Goal: Information Seeking & Learning: Understand process/instructions

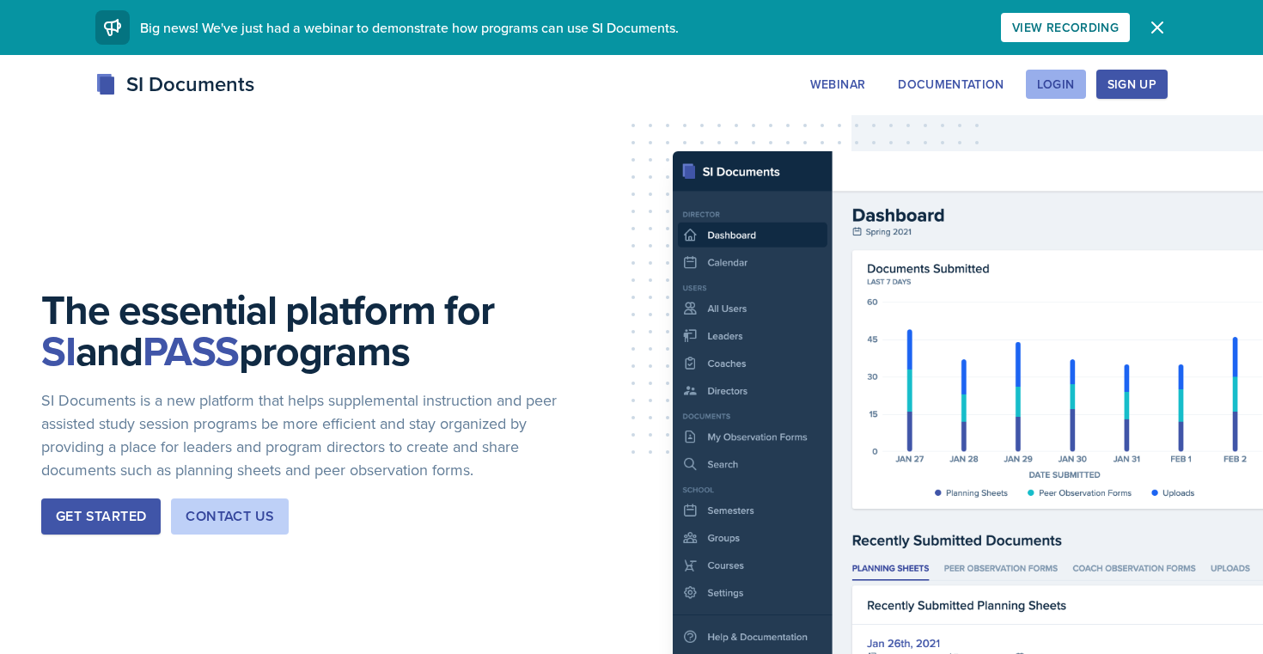
click at [1067, 88] on div "Login" at bounding box center [1056, 84] width 38 height 14
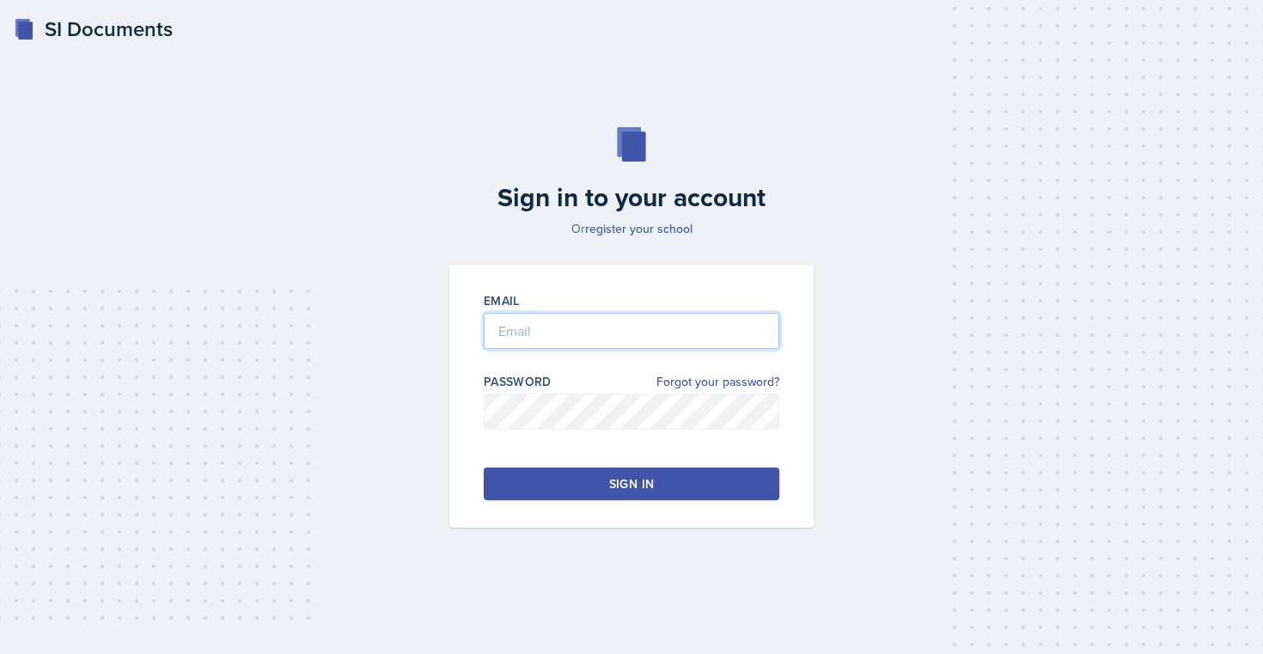
click at [660, 332] on input "email" at bounding box center [631, 331] width 295 height 36
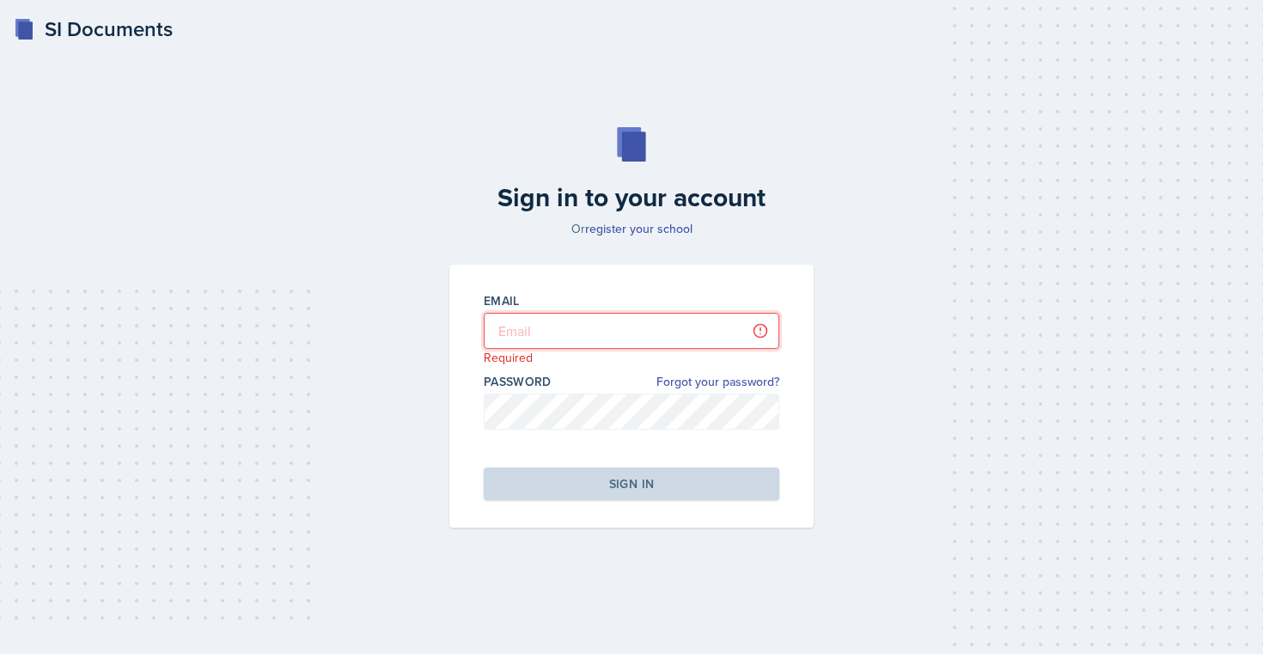
type input "[EMAIL_ADDRESS][DOMAIN_NAME]"
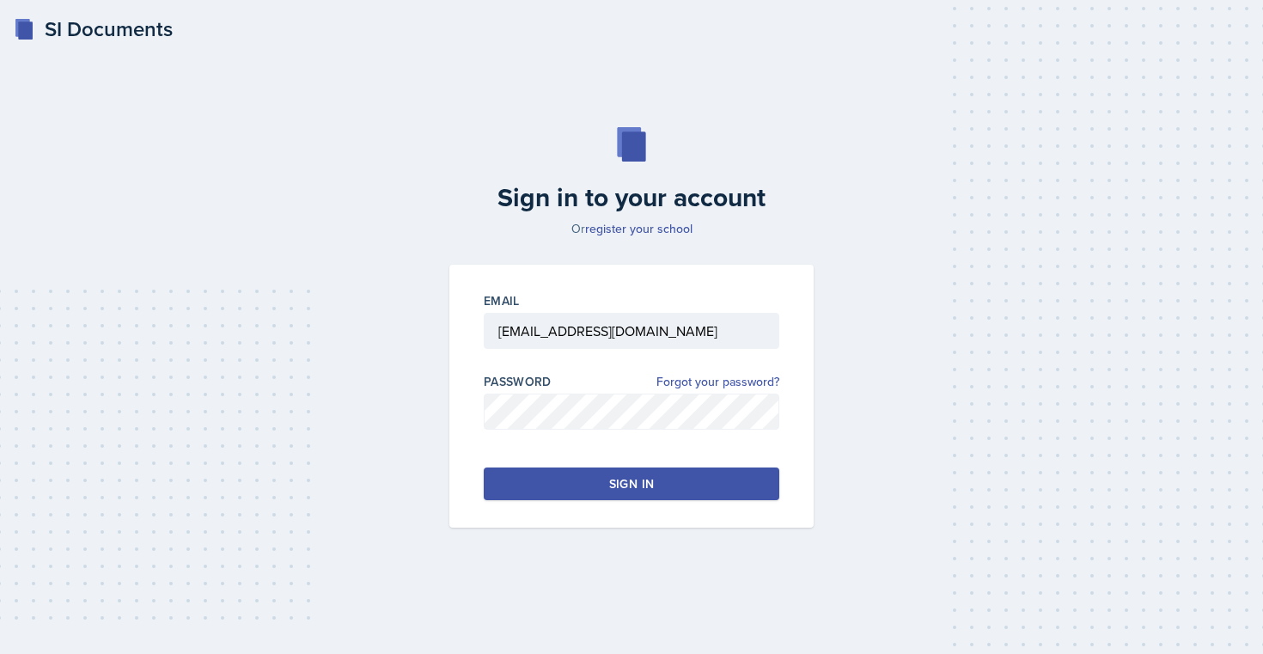
click at [676, 489] on button "Sign in" at bounding box center [631, 483] width 295 height 33
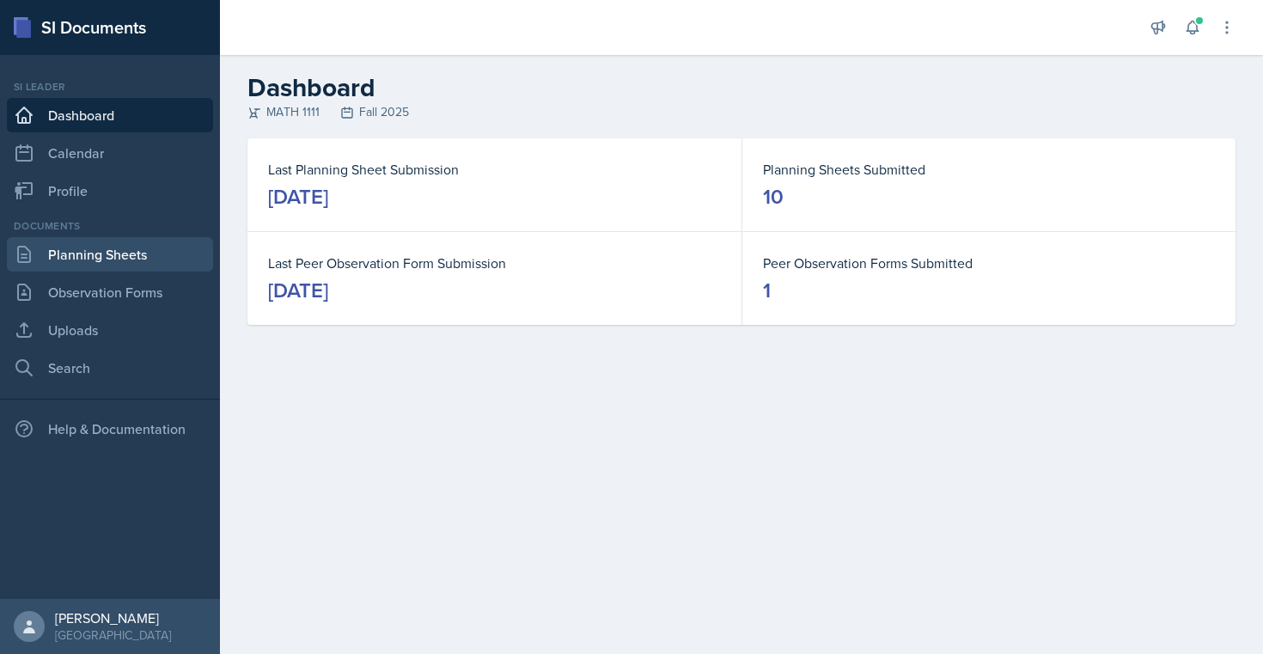
click at [88, 253] on link "Planning Sheets" at bounding box center [110, 254] width 206 height 34
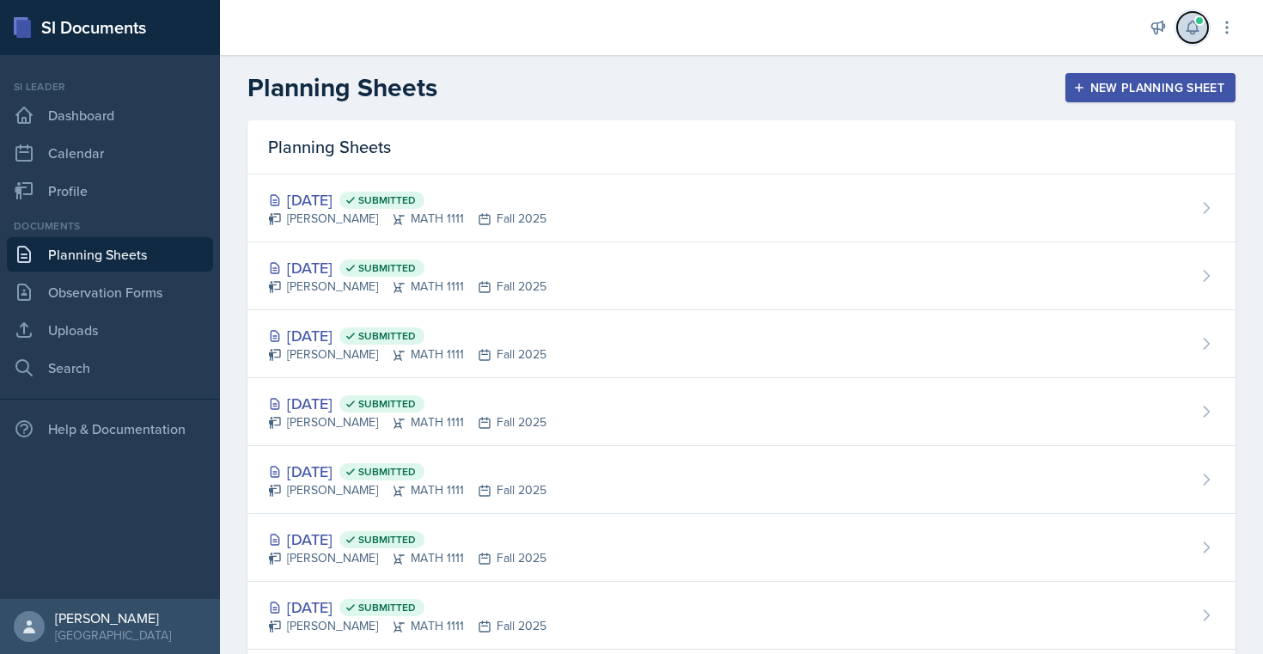
click at [1190, 26] on icon at bounding box center [1192, 27] width 17 height 17
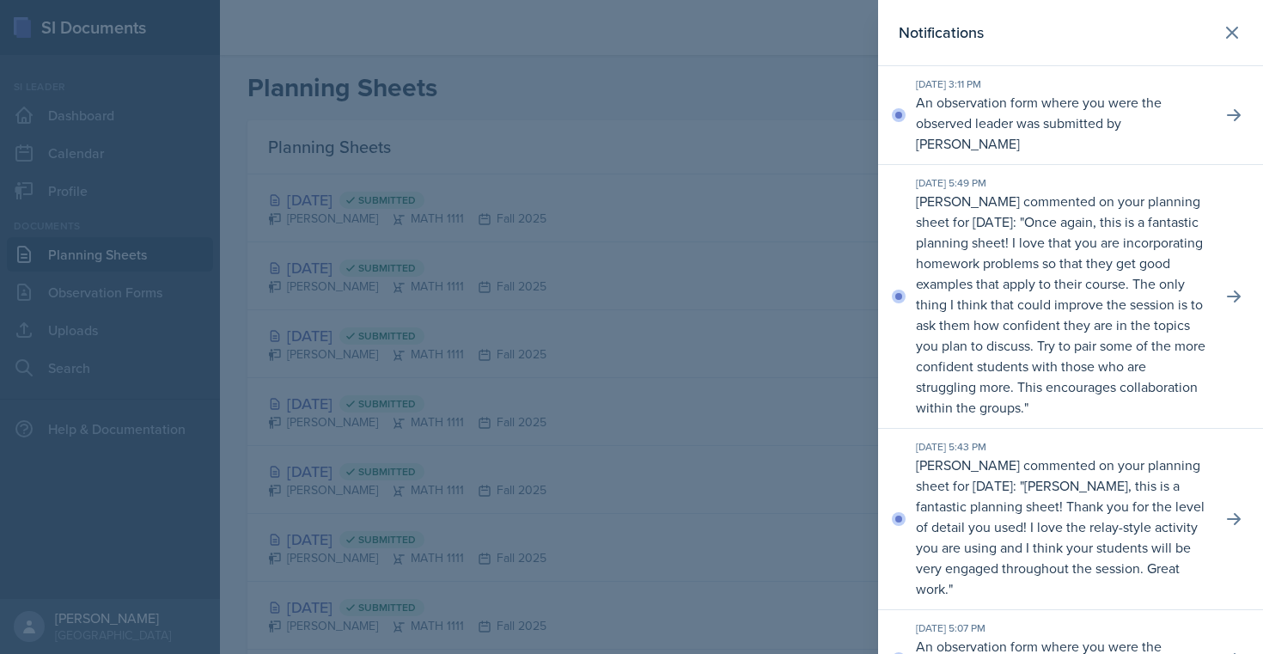
click at [1141, 153] on p "An observation form where you were the observed leader was submitted by [PERSON…" at bounding box center [1062, 123] width 292 height 62
click at [1141, 118] on p "An observation form where you were the observed leader was submitted by [PERSON…" at bounding box center [1062, 123] width 292 height 62
click at [1235, 111] on icon at bounding box center [1233, 115] width 14 height 12
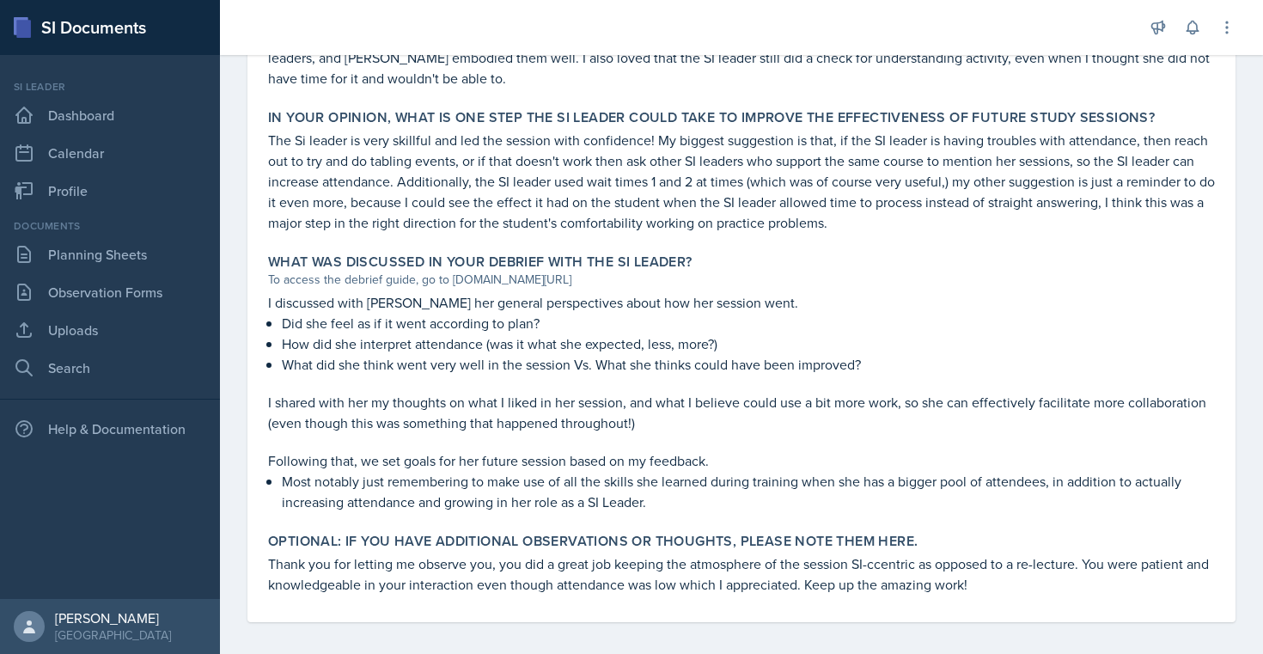
scroll to position [1107, 0]
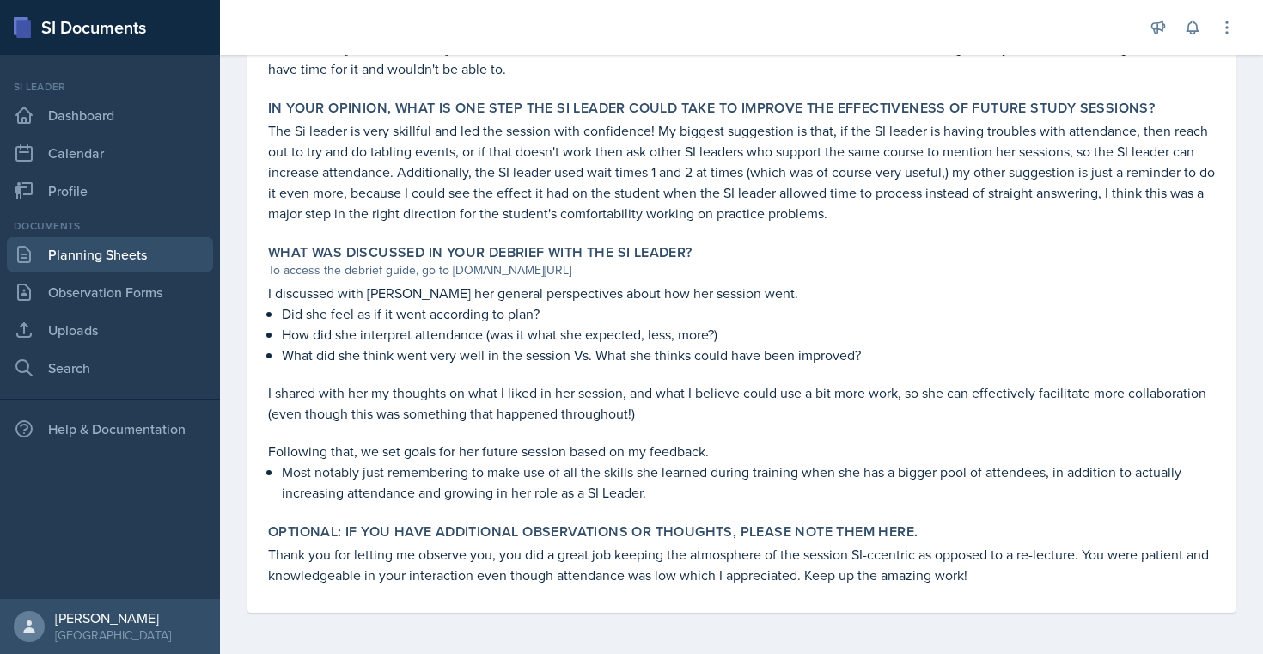
click at [82, 248] on link "Planning Sheets" at bounding box center [110, 254] width 206 height 34
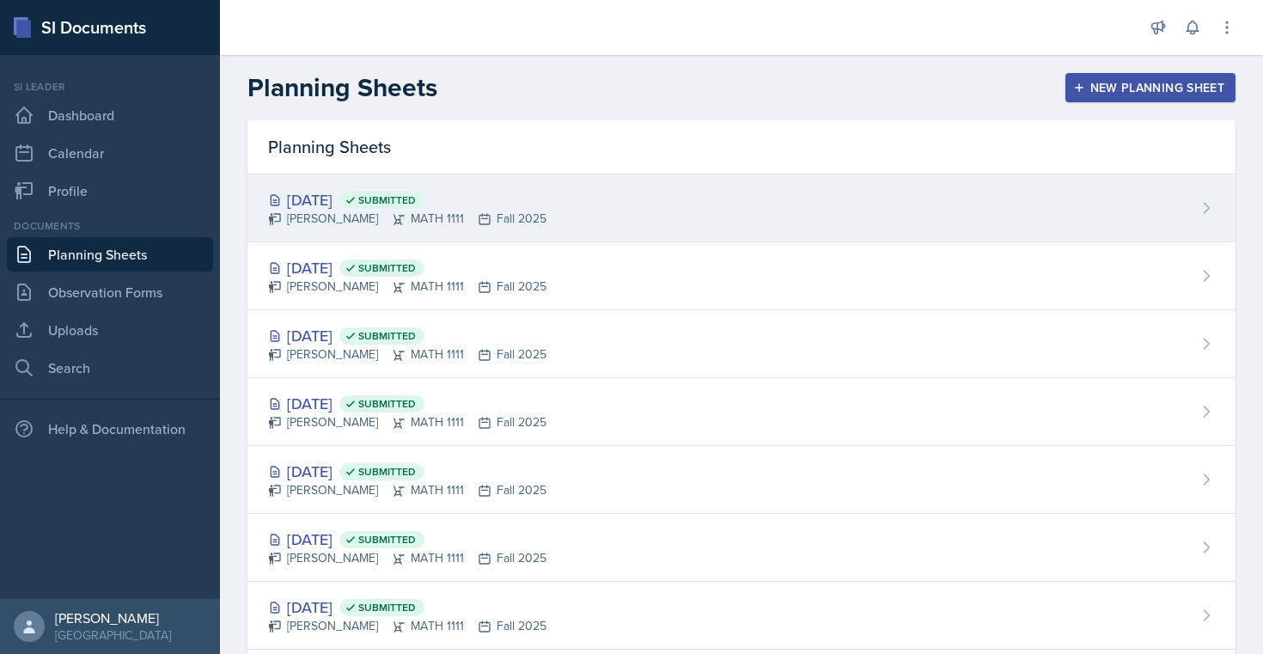
click at [344, 202] on div "[DATE] Submitted" at bounding box center [407, 199] width 278 height 23
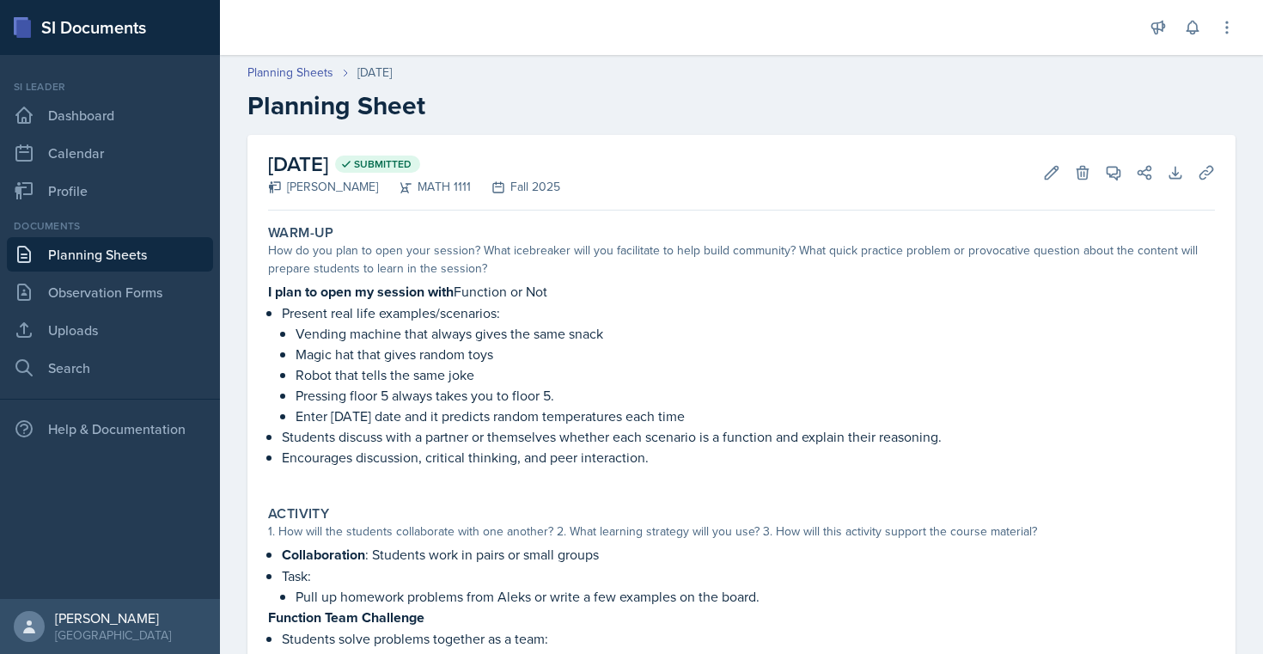
click at [175, 258] on link "Planning Sheets" at bounding box center [110, 254] width 206 height 34
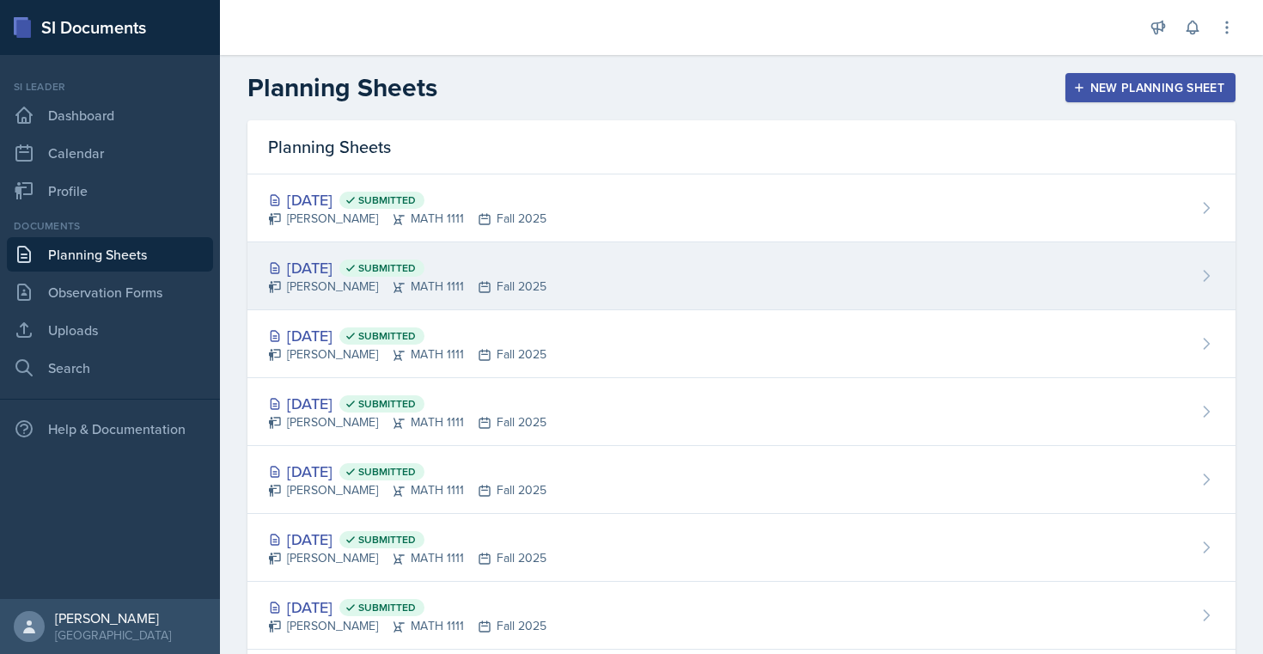
click at [412, 283] on div "[PERSON_NAME] MATH 1111 Fall 2025" at bounding box center [407, 286] width 278 height 18
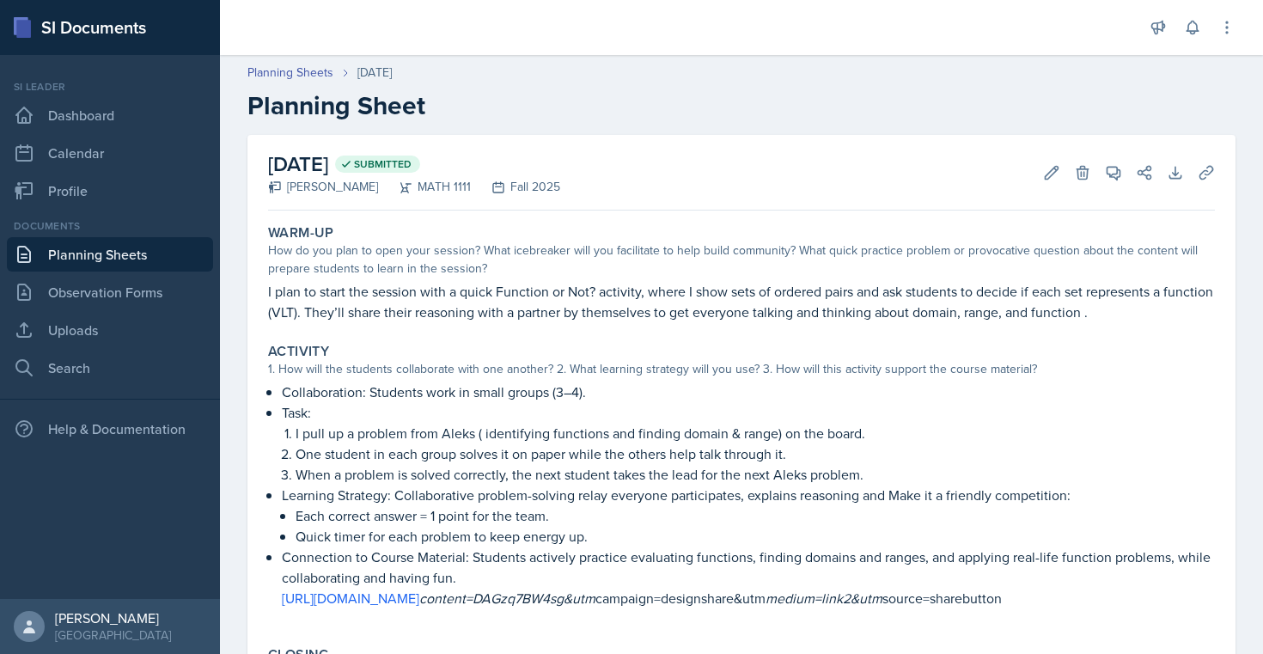
scroll to position [344, 0]
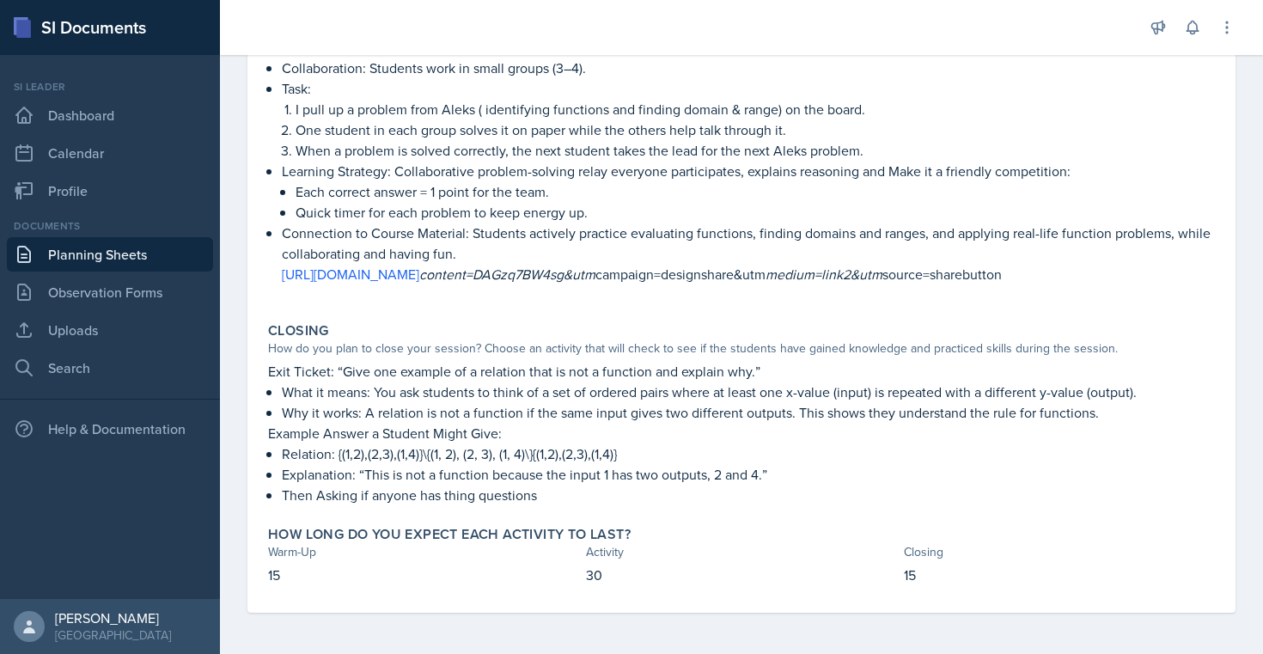
click at [173, 258] on link "Planning Sheets" at bounding box center [110, 254] width 206 height 34
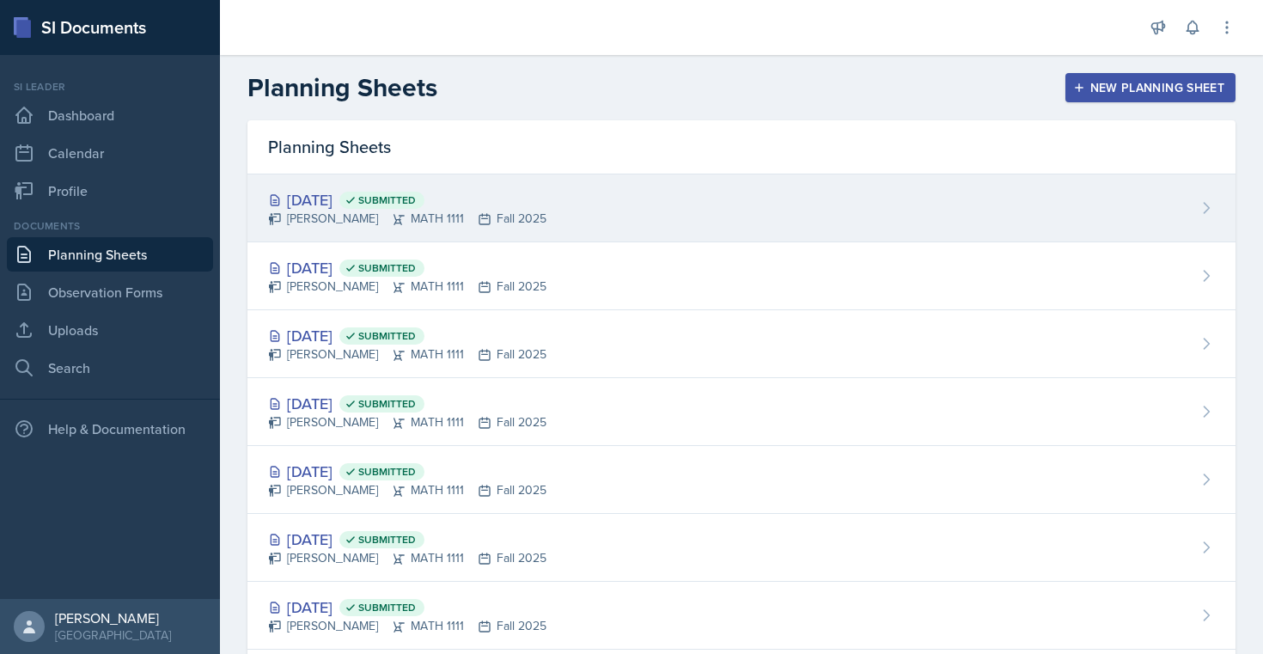
click at [318, 214] on div "[PERSON_NAME] MATH 1111 Fall 2025" at bounding box center [407, 219] width 278 height 18
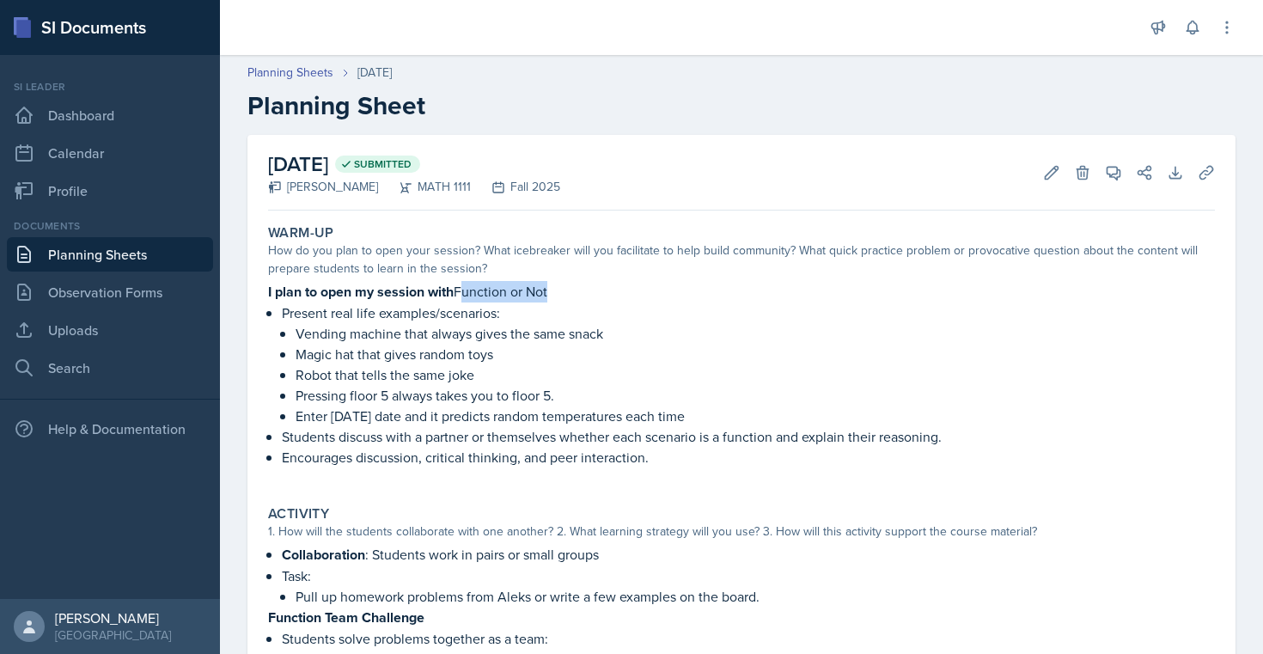
drag, startPoint x: 466, startPoint y: 293, endPoint x: 581, endPoint y: 291, distance: 115.1
click at [581, 291] on p "I plan to open my session with Function or Not" at bounding box center [741, 291] width 946 height 21
click at [294, 310] on p "Present real life examples/scenarios:" at bounding box center [748, 312] width 933 height 21
click at [283, 306] on p "Present real life examples/scenarios:" at bounding box center [748, 312] width 933 height 21
copy li "Present real life examples/scenarios: Vending machine that always gives the sam…"
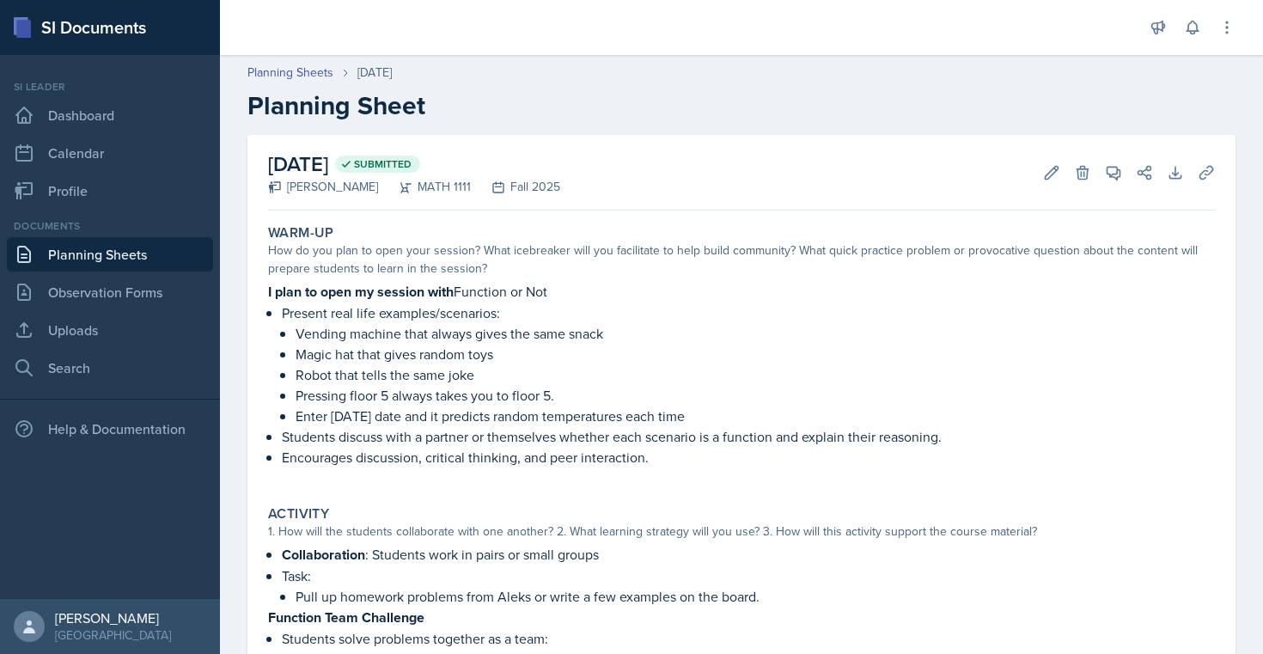
drag, startPoint x: 283, startPoint y: 306, endPoint x: 711, endPoint y: 422, distance: 444.0
click at [711, 422] on li "Present real life examples/scenarios: Vending machine that always gives the sam…" at bounding box center [748, 364] width 933 height 124
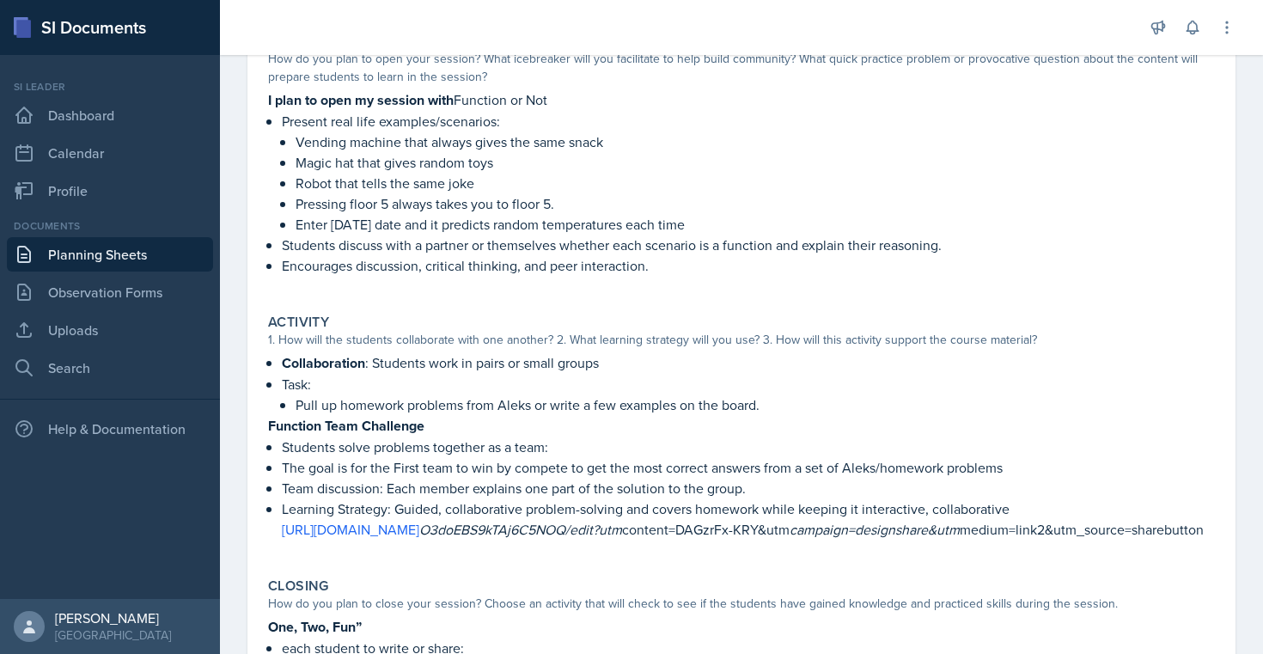
scroll to position [192, 0]
click at [296, 420] on strong "Function Team Challenge" at bounding box center [346, 425] width 156 height 20
copy p "Function Team Challenge"
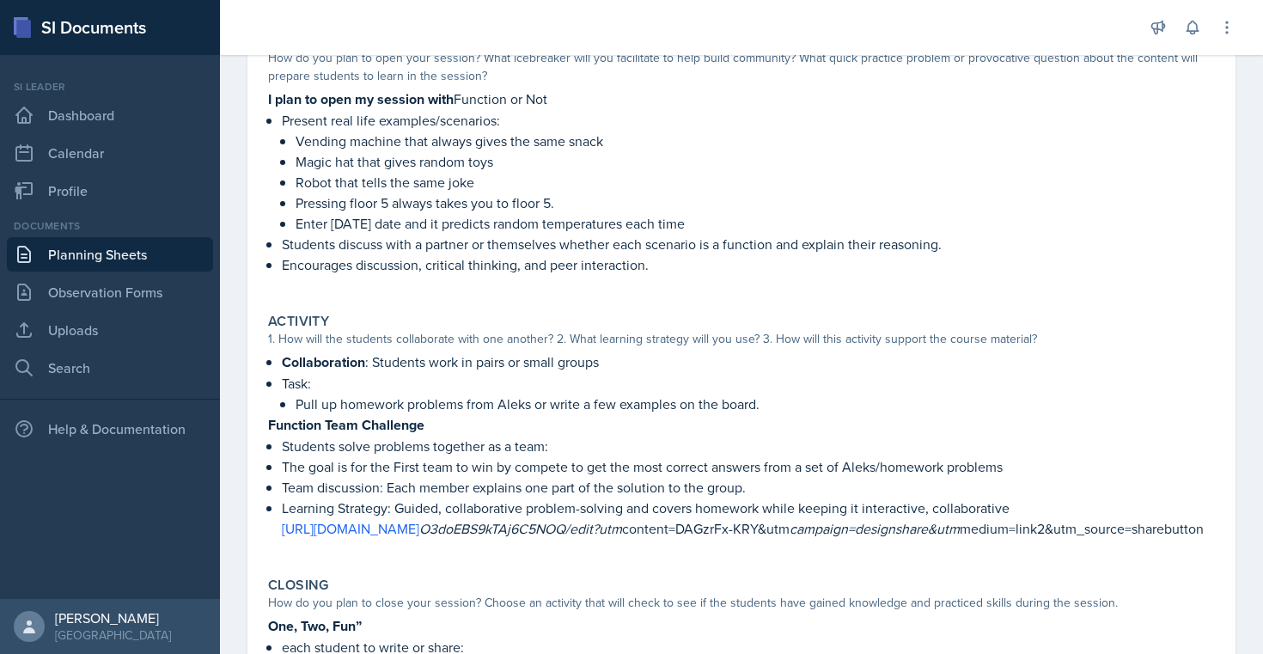
click at [313, 458] on p "The goal is for the First team to win by compete to get the most correct answer…" at bounding box center [748, 466] width 933 height 21
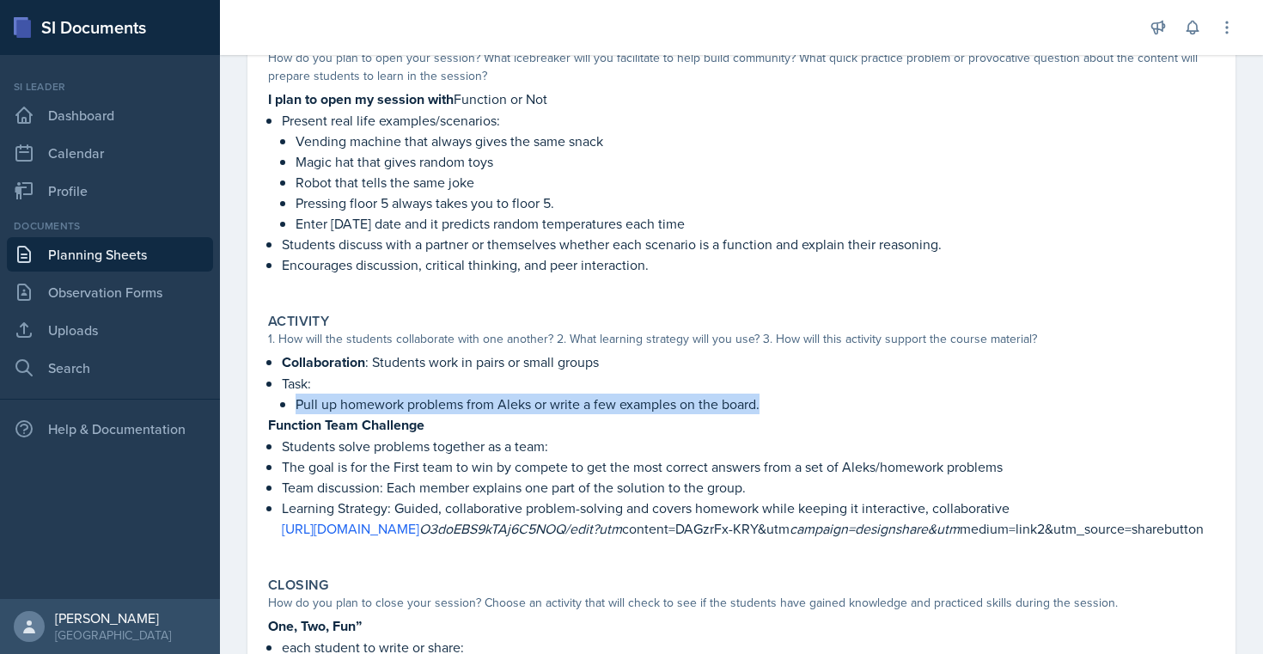
drag, startPoint x: 297, startPoint y: 401, endPoint x: 877, endPoint y: 398, distance: 579.8
click at [877, 398] on p "Pull up homework problems from Aleks or write a few examples on the board." at bounding box center [754, 403] width 919 height 21
copy p "Pull up homework problems from Aleks or write a few examples on the board."
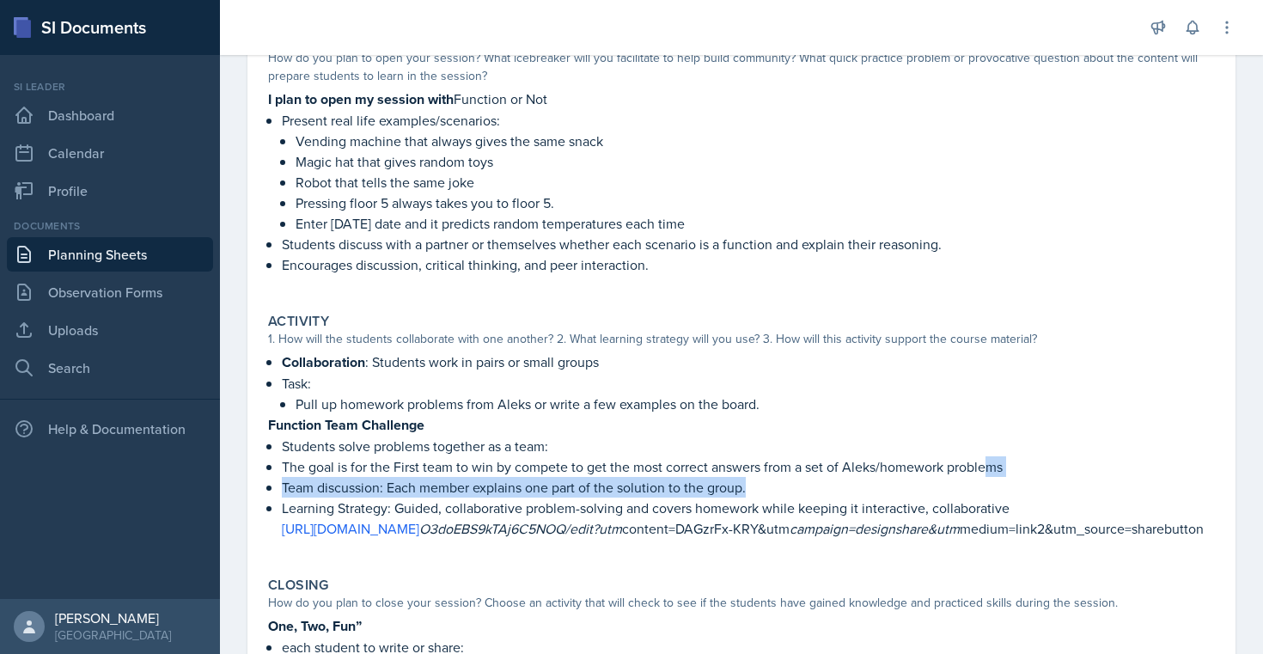
drag, startPoint x: 284, startPoint y: 446, endPoint x: 956, endPoint y: 471, distance: 672.1
click at [956, 471] on ul "Students solve problems together as a team: The goal is for the First team to w…" at bounding box center [748, 486] width 933 height 103
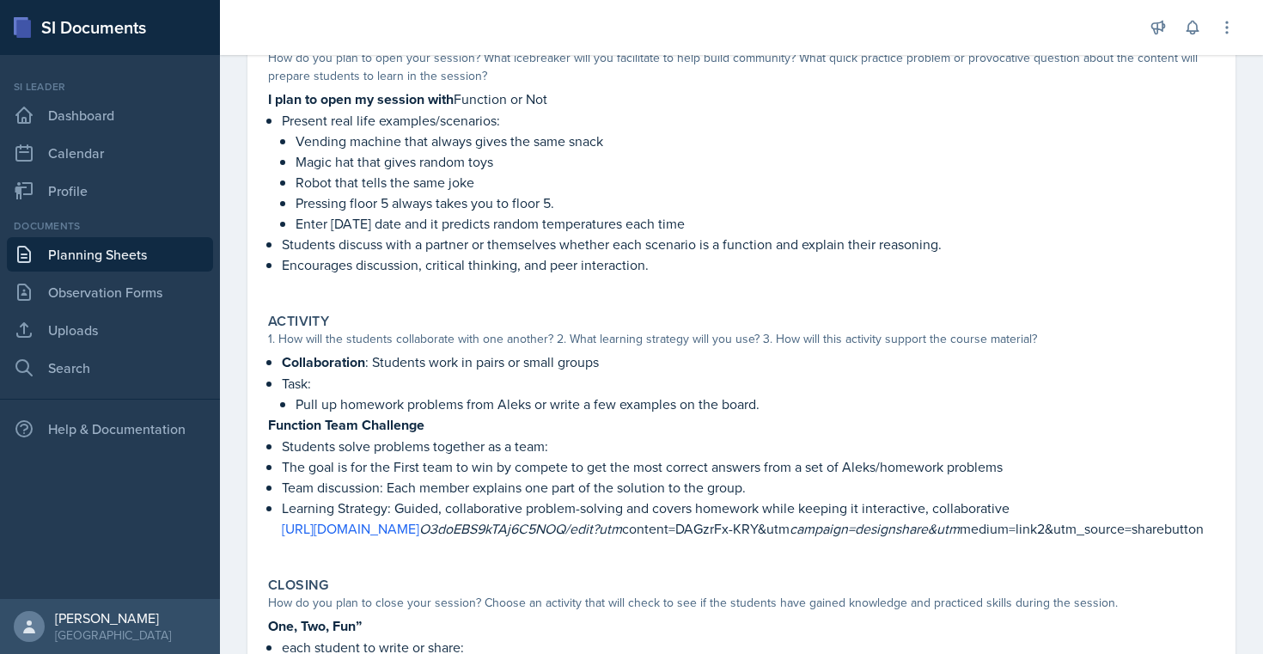
click at [331, 457] on p "The goal is for the First team to win by compete to get the most correct answer…" at bounding box center [748, 466] width 933 height 21
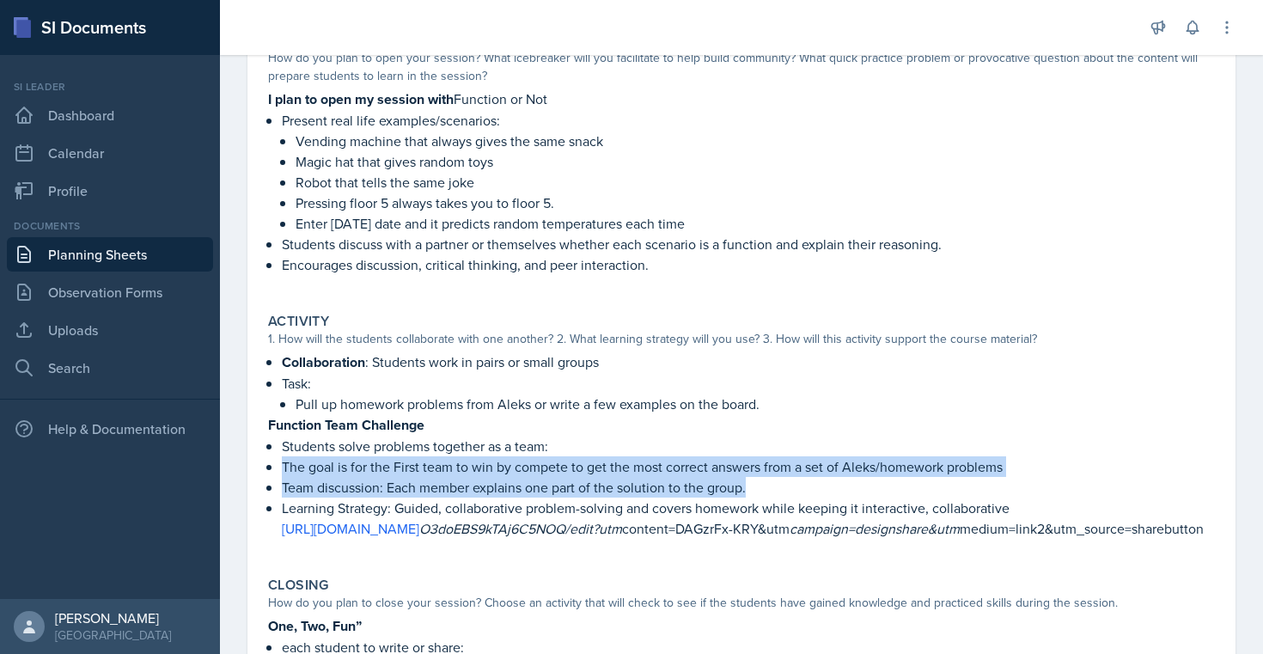
drag, startPoint x: 283, startPoint y: 466, endPoint x: 815, endPoint y: 491, distance: 532.2
click at [815, 491] on ul "Students solve problems together as a team: The goal is for the First team to w…" at bounding box center [748, 486] width 933 height 103
copy ul "The goal is for the First team to win by compete to get the most correct answer…"
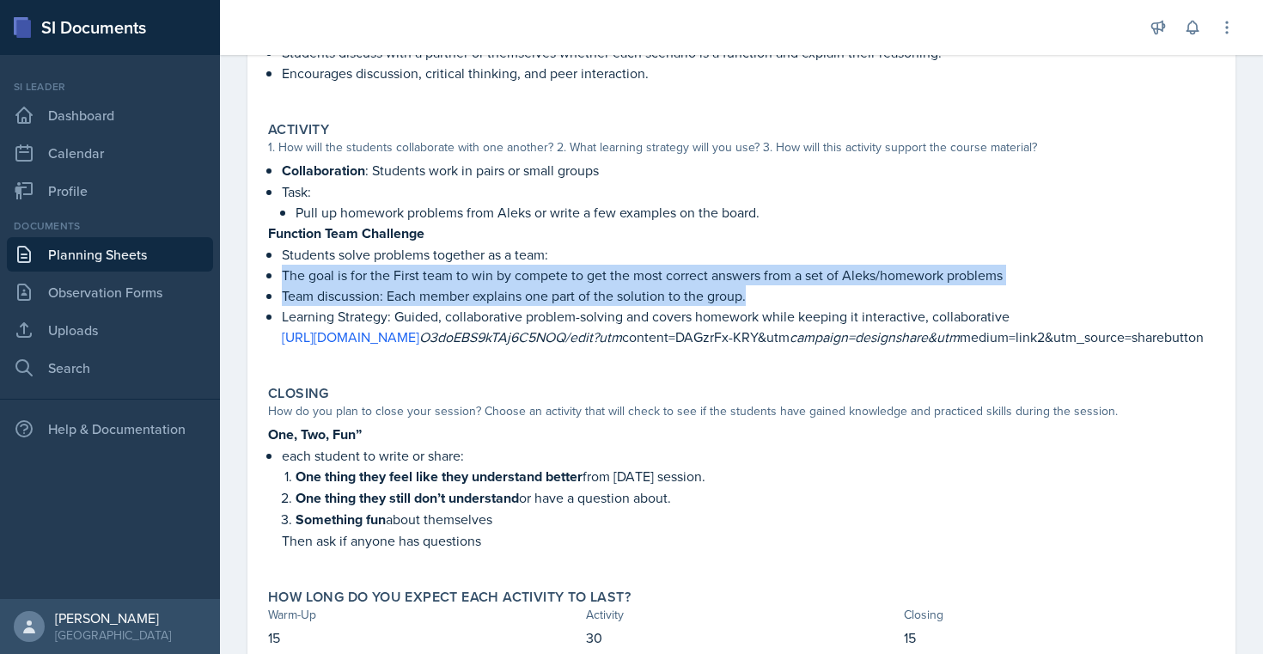
scroll to position [387, 0]
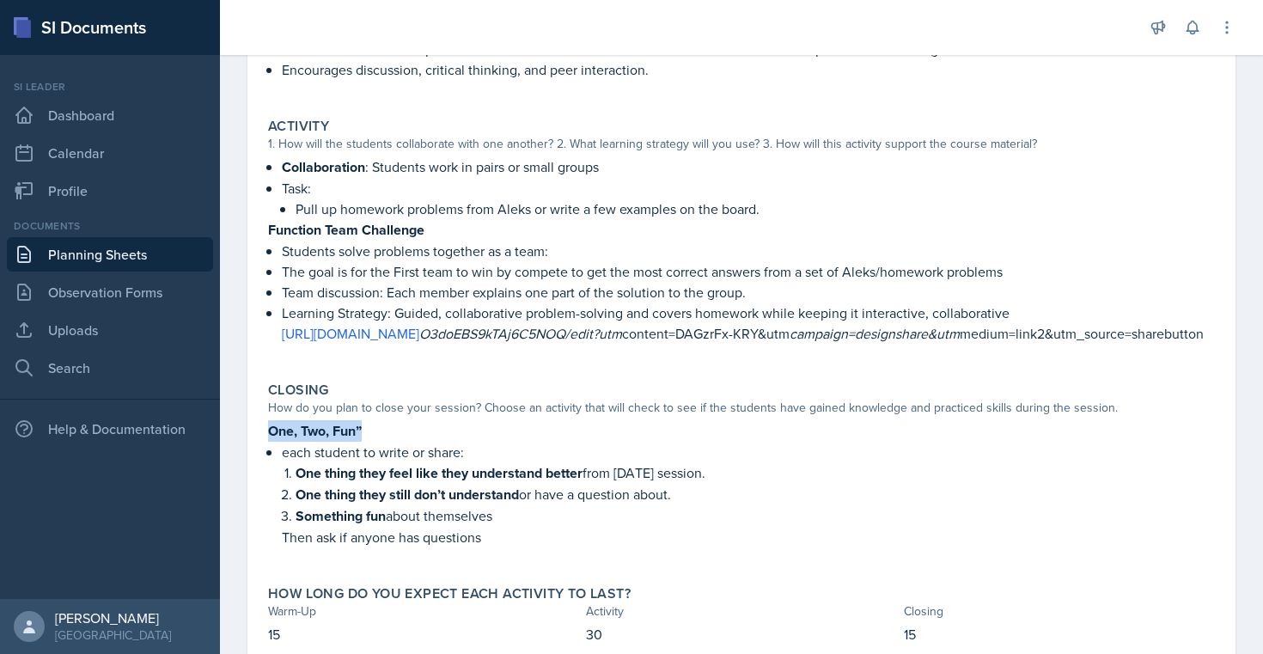
copy strong "One, Two, Fun”"
drag, startPoint x: 268, startPoint y: 452, endPoint x: 369, endPoint y: 453, distance: 101.4
click at [369, 441] on p "One, Two, Fun”" at bounding box center [741, 430] width 946 height 21
copy p "One thing they feel like they understand better from [DATE] session."
drag, startPoint x: 292, startPoint y: 484, endPoint x: 710, endPoint y: 489, distance: 418.3
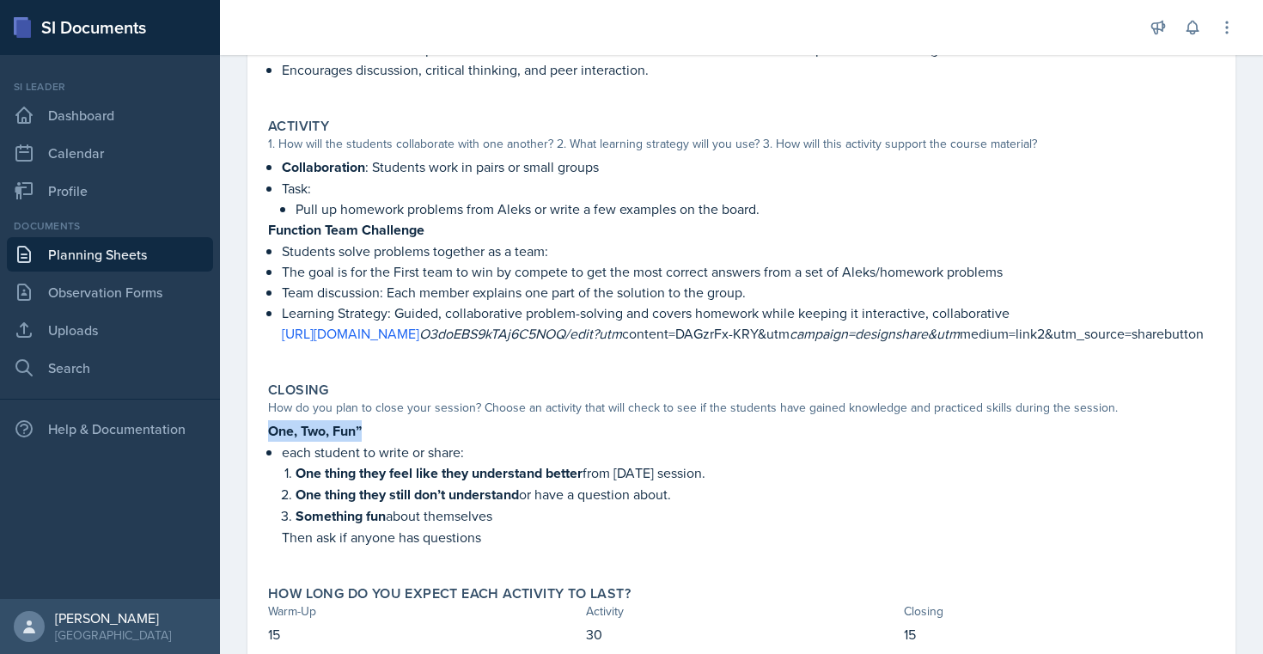
click at [715, 484] on li "One thing they feel like they understand better from [DATE] session." at bounding box center [754, 472] width 919 height 21
drag, startPoint x: 295, startPoint y: 519, endPoint x: 679, endPoint y: 516, distance: 383.9
click at [679, 505] on p "One thing they still don’t understand or have a question about." at bounding box center [754, 494] width 919 height 21
copy p "One thing they still don’t understand or have a question about."
click at [303, 526] on strong "Something fun" at bounding box center [340, 516] width 90 height 20
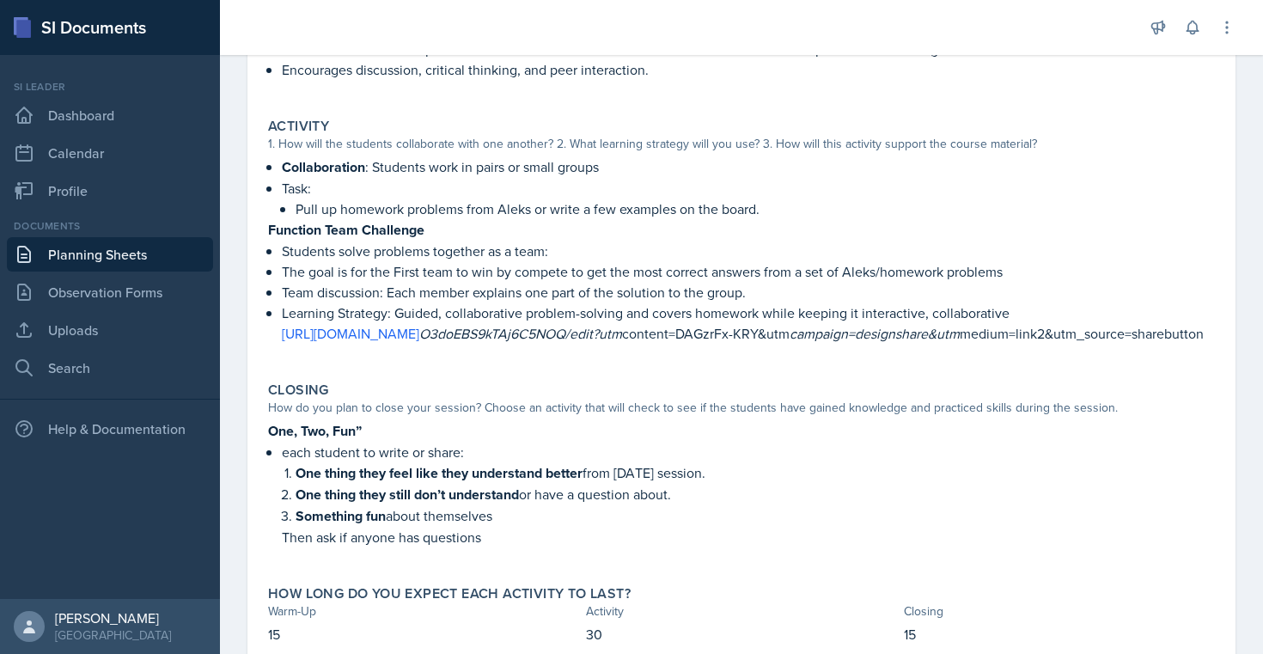
drag, startPoint x: 298, startPoint y: 534, endPoint x: 495, endPoint y: 533, distance: 196.7
click at [496, 526] on p "Something fun about themselves" at bounding box center [754, 515] width 919 height 21
copy p "Something fun about themselves"
